Goal: Information Seeking & Learning: Find contact information

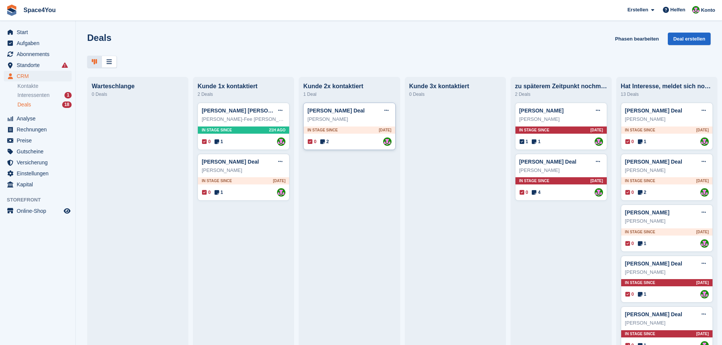
click at [368, 123] on div "Natalie Reichenbach" at bounding box center [349, 120] width 84 height 8
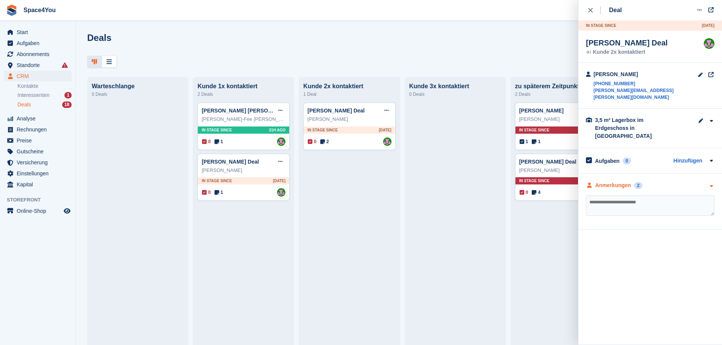
click at [687, 182] on div "Anmerkungen 2" at bounding box center [650, 186] width 128 height 8
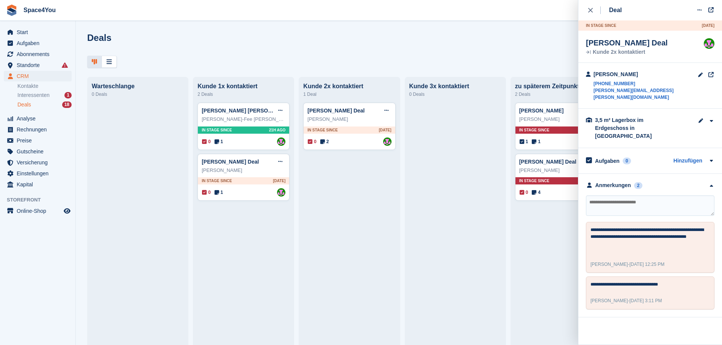
click at [538, 57] on div at bounding box center [398, 62] width 623 height 13
click at [42, 84] on link "Kontakte" at bounding box center [44, 86] width 54 height 7
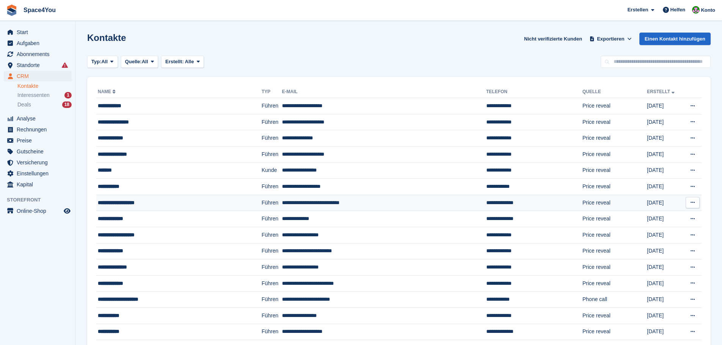
click at [125, 201] on div "**********" at bounding box center [165, 203] width 135 height 8
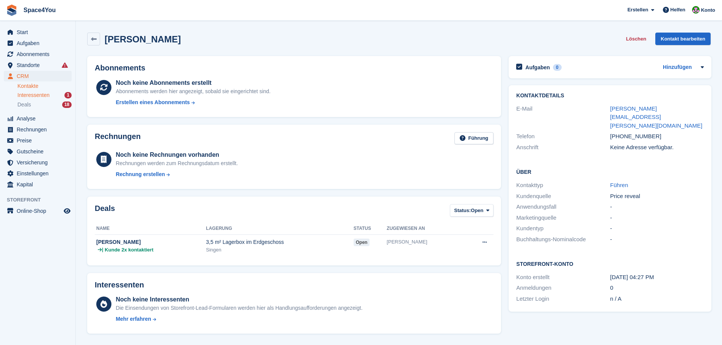
click at [44, 95] on span "Interessenten" at bounding box center [33, 95] width 32 height 7
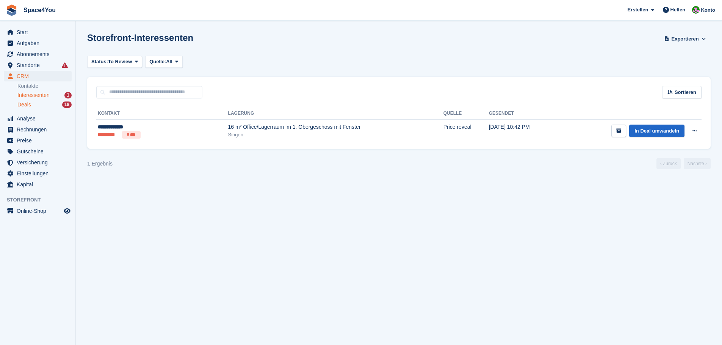
click at [44, 104] on div "Deals 18" at bounding box center [44, 104] width 54 height 7
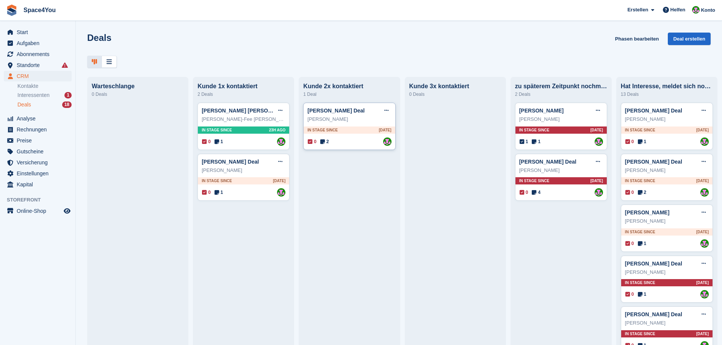
click at [341, 127] on div "Natalie Reichenbach Deal Deal bearbeiten Als gewonnen markieren Als verloren ma…" at bounding box center [349, 126] width 92 height 47
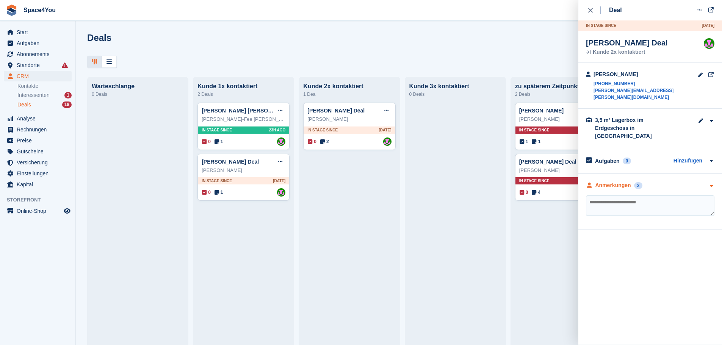
click at [673, 182] on div "Anmerkungen 2" at bounding box center [650, 186] width 128 height 8
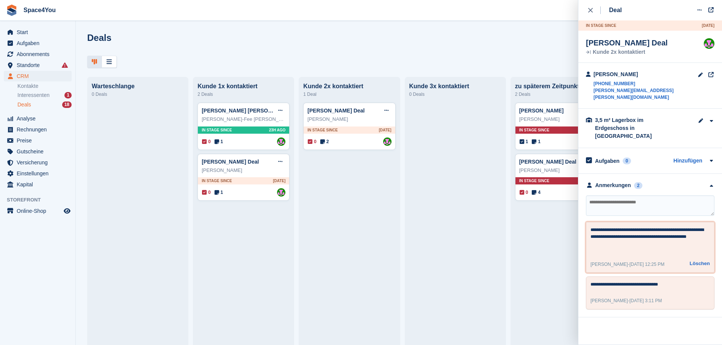
click at [696, 227] on textarea "**********" at bounding box center [649, 240] width 119 height 27
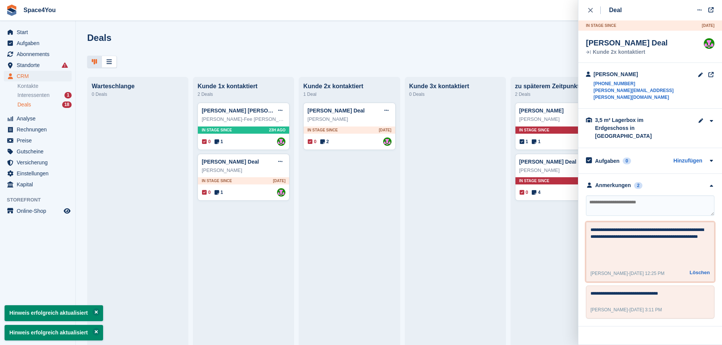
type textarea "**********"
click at [407, 41] on div "Deals Phasen bearbeiten Deal erstellen" at bounding box center [398, 44] width 623 height 22
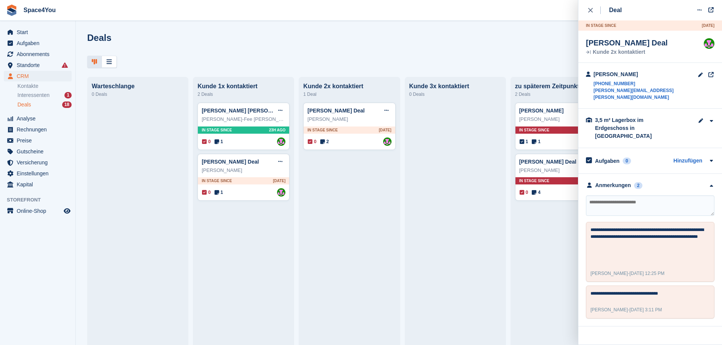
click at [331, 53] on div "Deals Phasen bearbeiten Deal erstellen" at bounding box center [398, 44] width 623 height 22
click at [615, 196] on textarea at bounding box center [650, 206] width 128 height 20
type textarea "**********"
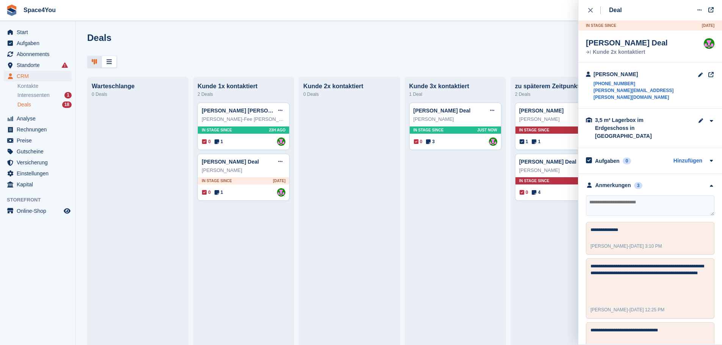
click at [427, 38] on div "Deals Phasen bearbeiten Deal erstellen" at bounding box center [398, 44] width 623 height 22
click at [252, 174] on div "Melanie Kuner" at bounding box center [244, 171] width 84 height 8
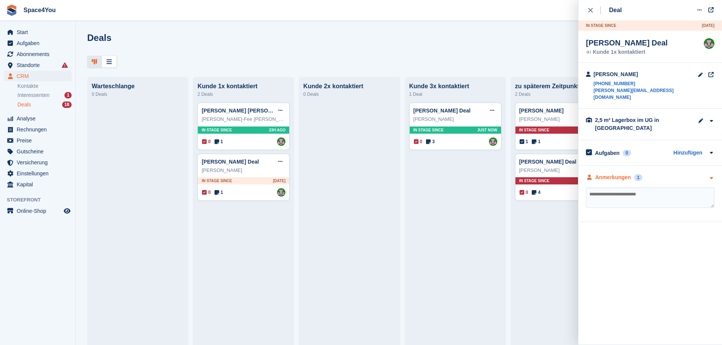
click at [709, 176] on icon "button" at bounding box center [711, 178] width 6 height 5
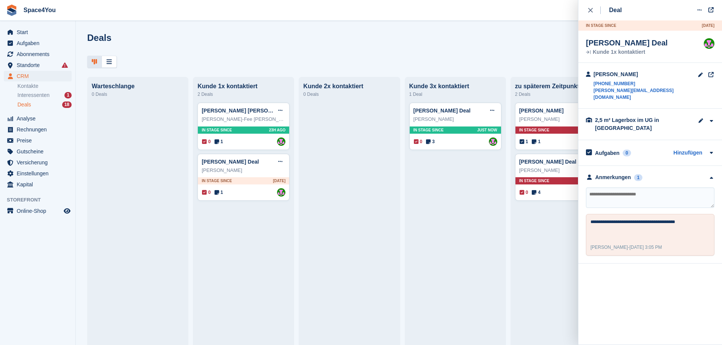
click at [617, 193] on textarea at bounding box center [650, 198] width 128 height 20
type textarea "**********"
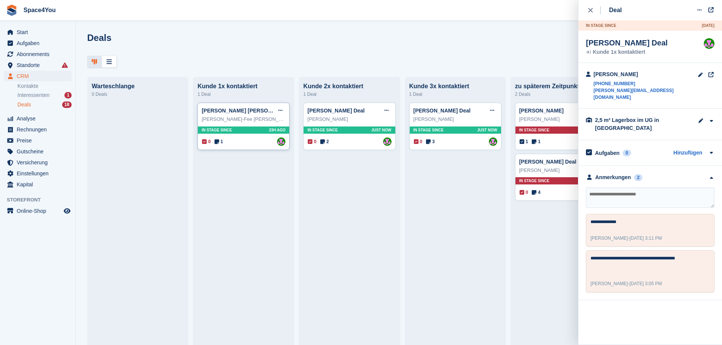
click at [267, 120] on div "Anna-Fee Dürr" at bounding box center [244, 120] width 84 height 8
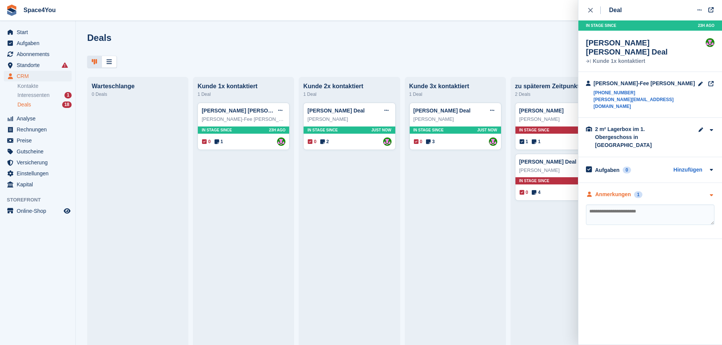
click at [692, 191] on div "Anmerkungen 1" at bounding box center [650, 195] width 128 height 8
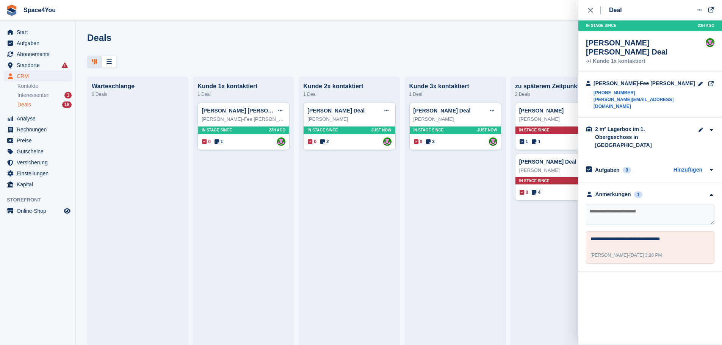
click at [419, 32] on div "Deals Phasen bearbeiten Deal erstellen Warteschlange 0 Deals Kunde 1x kontaktie…" at bounding box center [399, 172] width 646 height 345
click at [586, 10] on button "close" at bounding box center [594, 10] width 17 height 20
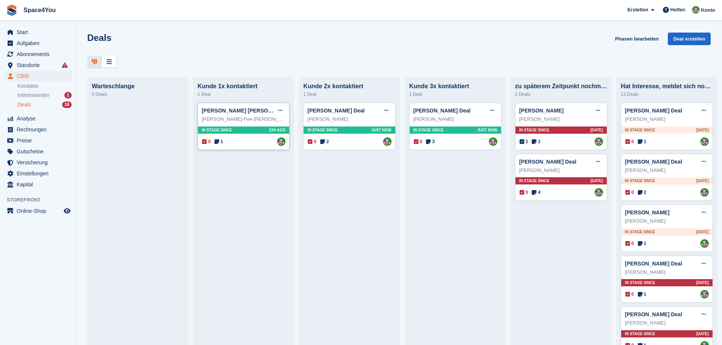
click at [269, 123] on div "Anna-Fee Dürr" at bounding box center [244, 120] width 84 height 8
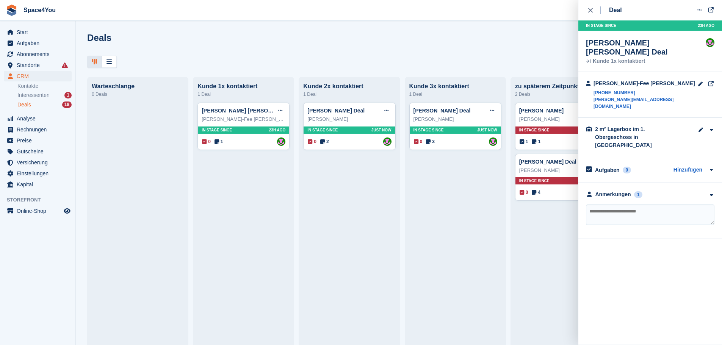
click at [350, 38] on div "Deals Phasen bearbeiten Deal erstellen" at bounding box center [398, 44] width 623 height 22
click at [31, 99] on span "Interessenten" at bounding box center [33, 95] width 32 height 7
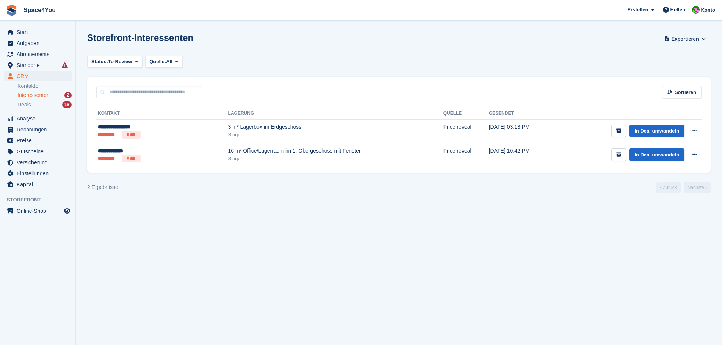
click at [268, 60] on div "Status: To Review All Archived To Review Quelle: All All Incomplete booking Pri…" at bounding box center [398, 62] width 623 height 13
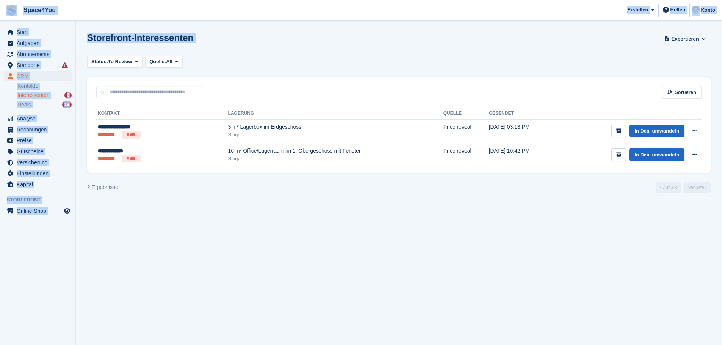
drag, startPoint x: 186, startPoint y: 60, endPoint x: 8, endPoint y: 9, distance: 185.8
click at [8, 9] on div "Space4You Erstellen Abonnement Rechnung Kontakt Deal Rabatt Seite Helfen Chat-S…" at bounding box center [361, 172] width 722 height 345
click at [307, 47] on div "Storefront-Interessenten Exportieren Exportieren Interessenten Exportieren Sie …" at bounding box center [398, 44] width 623 height 22
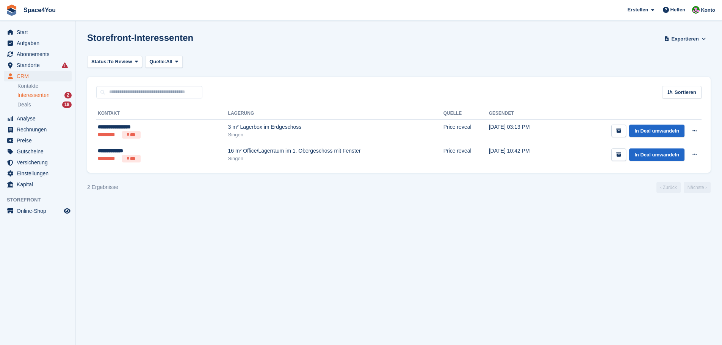
click at [330, 208] on section "Storefront-Interessenten Exportieren Exportieren Interessenten Exportieren Sie …" at bounding box center [399, 172] width 646 height 345
click at [196, 205] on section "Storefront-Interessenten Exportieren Exportieren Interessenten Exportieren Sie …" at bounding box center [399, 172] width 646 height 345
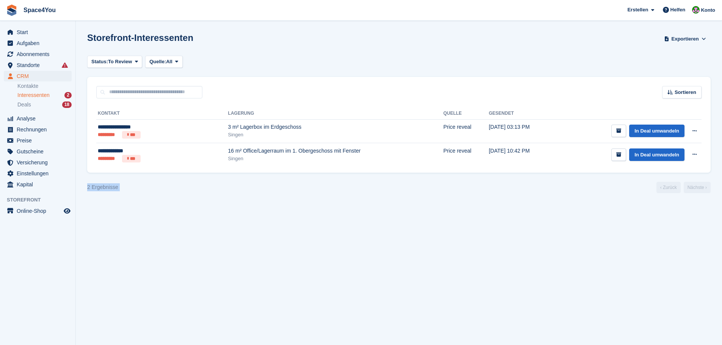
click at [255, 210] on section "Storefront-Interessenten Exportieren Exportieren Interessenten Exportieren Sie …" at bounding box center [399, 172] width 646 height 345
drag, startPoint x: 147, startPoint y: 189, endPoint x: 83, endPoint y: 190, distance: 63.7
click at [83, 190] on section "Storefront-Interessenten Exportieren Exportieren Interessenten Exportieren Sie …" at bounding box center [399, 172] width 646 height 345
click at [126, 203] on section "Storefront-Interessenten Exportieren Exportieren Interessenten Exportieren Sie …" at bounding box center [399, 172] width 646 height 345
click at [45, 50] on span "Abonnements" at bounding box center [39, 54] width 45 height 11
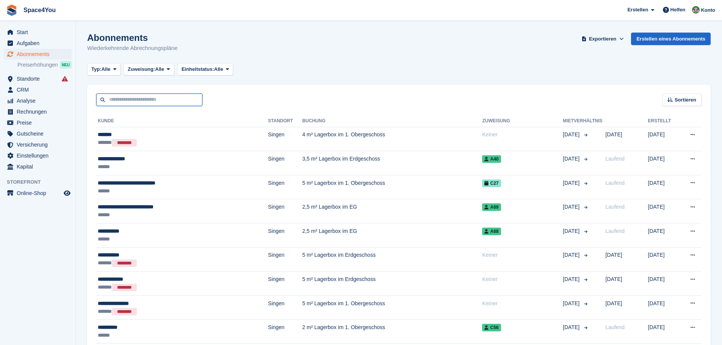
click at [151, 99] on input "text" at bounding box center [149, 100] width 106 height 13
type input "*****"
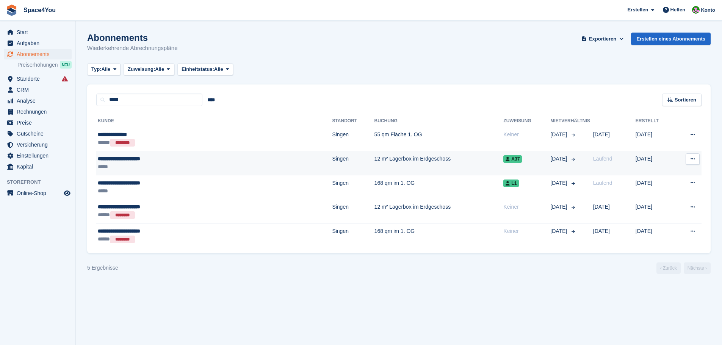
click at [139, 157] on div "**********" at bounding box center [167, 159] width 138 height 8
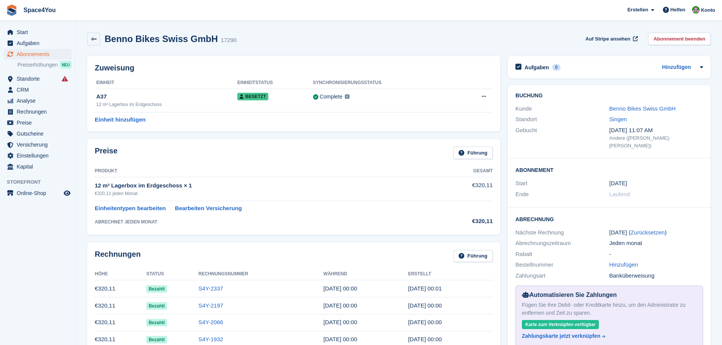
click at [628, 110] on link "Benno Bikes Swiss GmbH" at bounding box center [642, 108] width 66 height 6
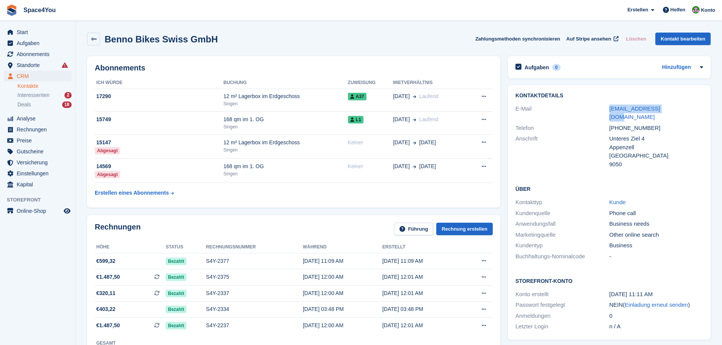
drag, startPoint x: 599, startPoint y: 110, endPoint x: 671, endPoint y: 113, distance: 71.3
click at [671, 113] on div "E-Mail admin@bennobikes.eu" at bounding box center [609, 112] width 188 height 19
click at [679, 177] on div "Über Kontakttyp Kunde Kundenquelle Phone call Anwendungsfall Business needs Mar…" at bounding box center [609, 223] width 203 height 92
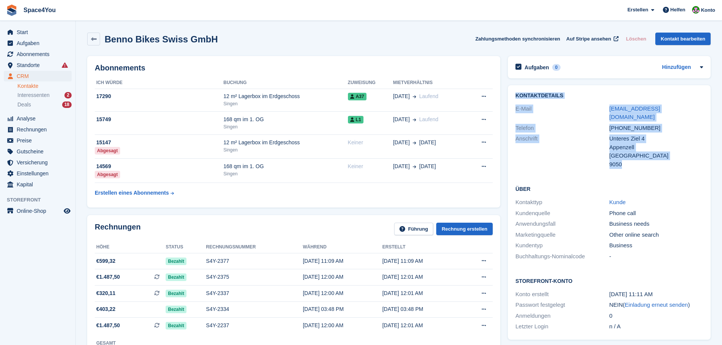
drag, startPoint x: 654, startPoint y: 163, endPoint x: 509, endPoint y: 87, distance: 163.7
click at [509, 87] on div "Kontaktdetails E-Mail admin@bennobikes.eu Telefon +41764078455 Anschrift Untere…" at bounding box center [609, 131] width 203 height 92
click at [548, 145] on div "Anschrift" at bounding box center [562, 152] width 94 height 34
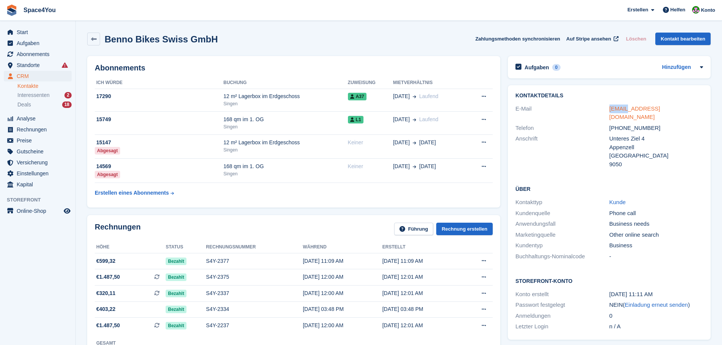
drag, startPoint x: 596, startPoint y: 108, endPoint x: 632, endPoint y: 112, distance: 36.2
click at [632, 112] on div "E-Mail admin@bennobikes.eu" at bounding box center [609, 112] width 188 height 19
click at [583, 177] on div "Über Kontakttyp Kunde Kundenquelle Phone call Anwendungsfall Business needs Mar…" at bounding box center [609, 223] width 203 height 92
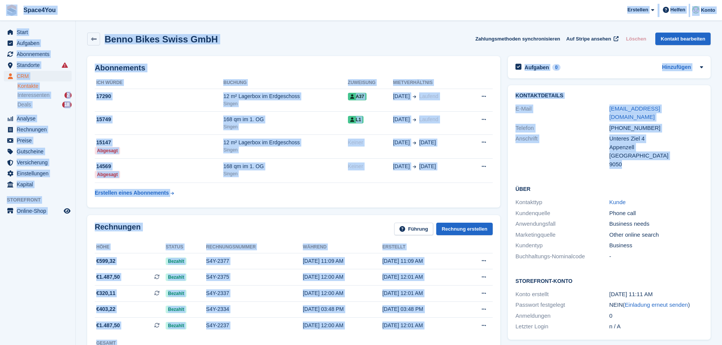
drag, startPoint x: 634, startPoint y: 158, endPoint x: 6, endPoint y: 10, distance: 645.3
click at [293, 43] on div "Benno Bikes Swiss GmbH Zahlungsmethoden synchronisieren Auf Stripe ansehen Lösc…" at bounding box center [398, 39] width 623 height 13
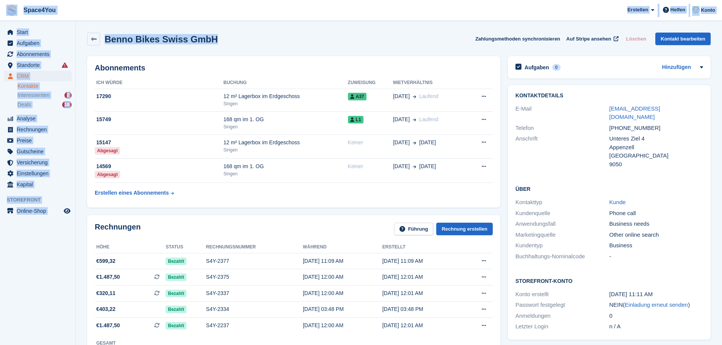
drag, startPoint x: 221, startPoint y: 35, endPoint x: 8, endPoint y: 5, distance: 215.1
click at [314, 44] on div "Benno Bikes Swiss GmbH Zahlungsmethoden synchronisieren Auf Stripe ansehen Lösc…" at bounding box center [398, 39] width 623 height 13
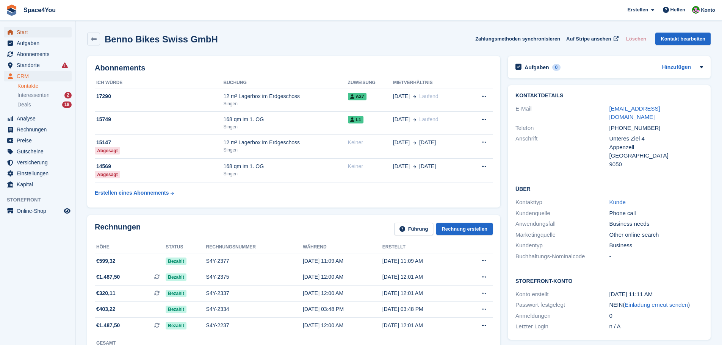
click at [52, 28] on span "Start" at bounding box center [39, 32] width 45 height 11
